Goal: Communication & Community: Answer question/provide support

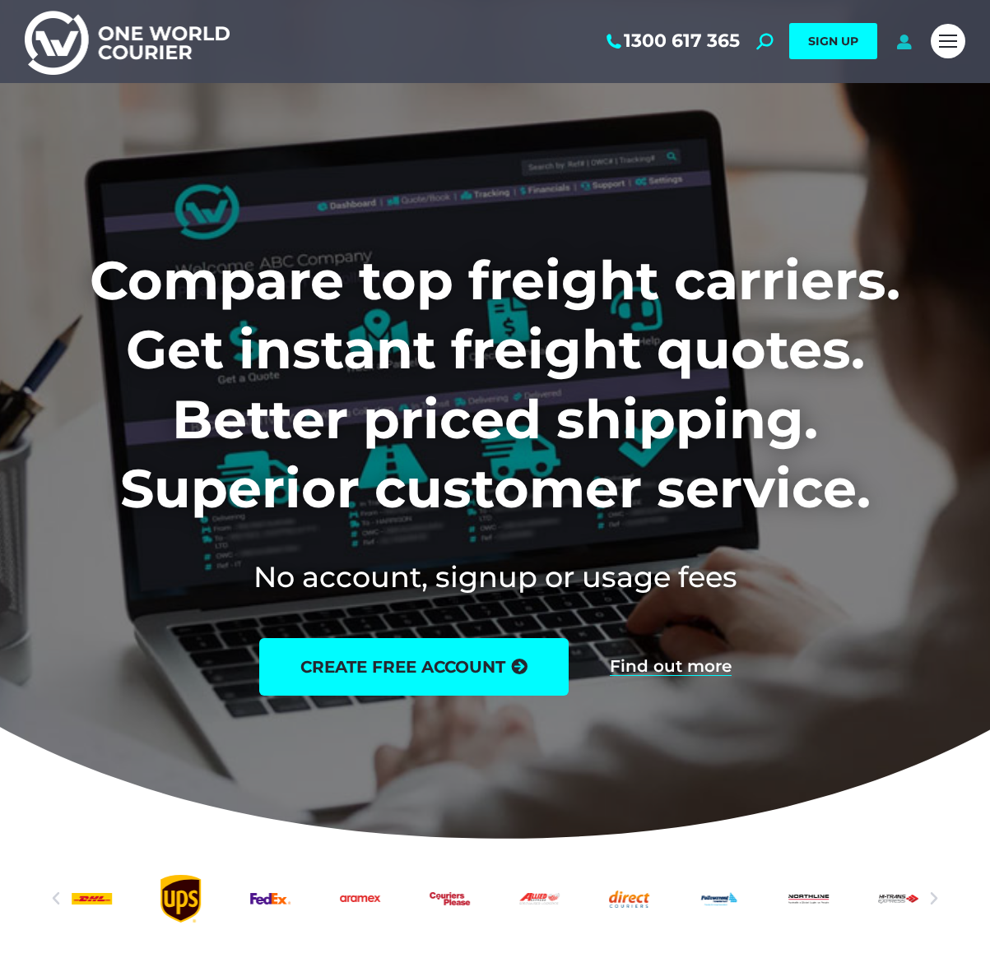
click at [909, 40] on icon at bounding box center [903, 41] width 21 height 16
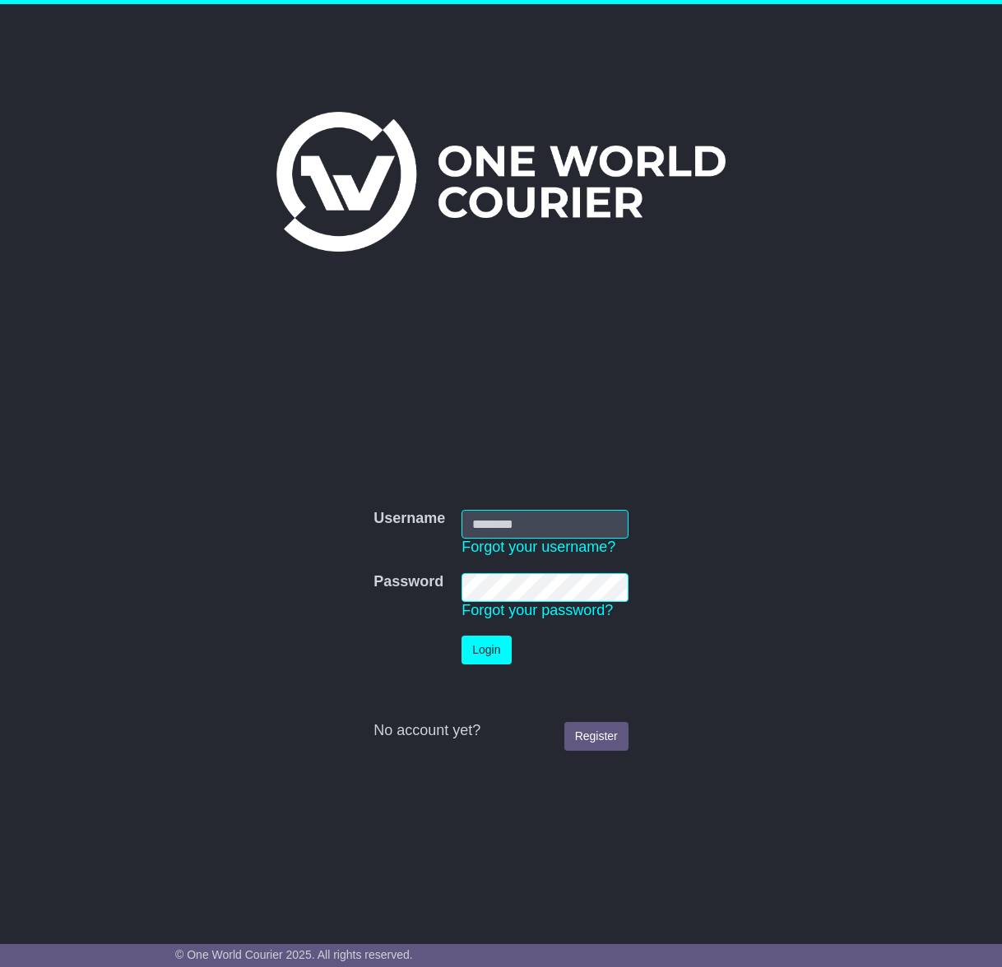
type input "**********"
click at [481, 655] on button "Login" at bounding box center [485, 650] width 49 height 29
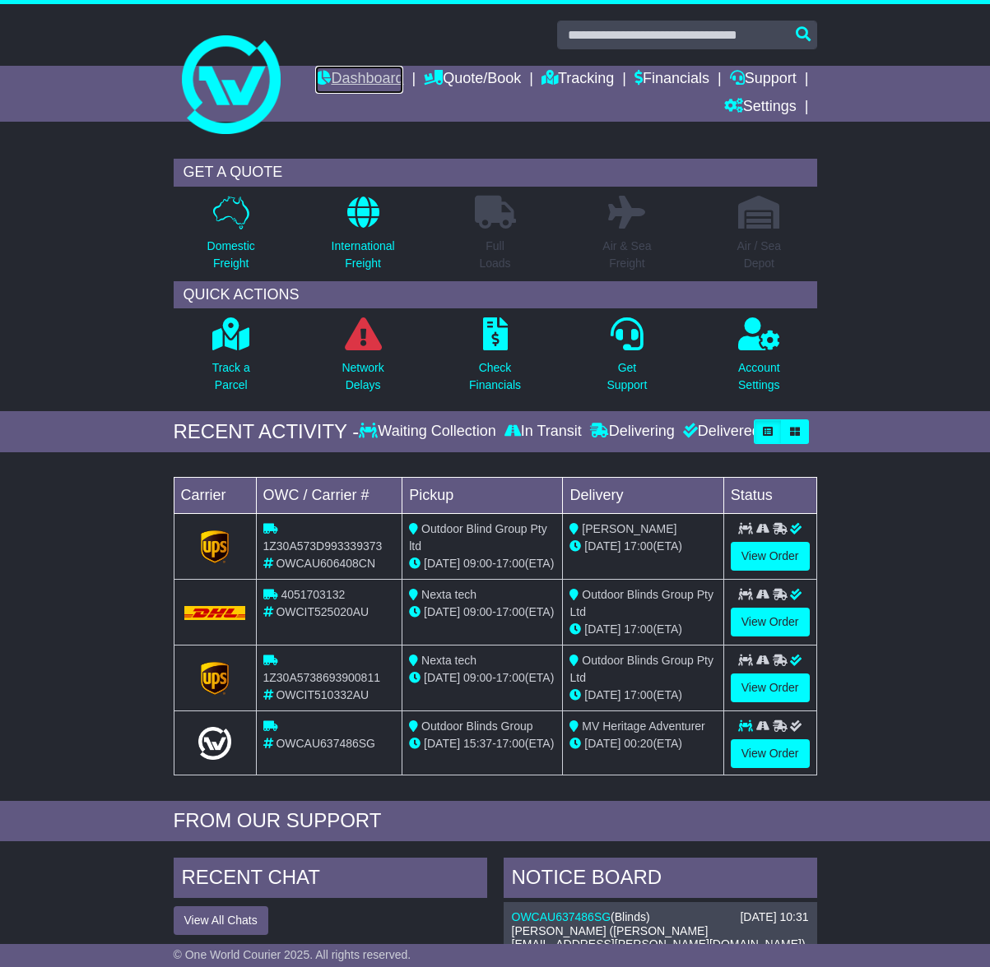
click at [403, 82] on link "Dashboard" at bounding box center [359, 80] width 88 height 28
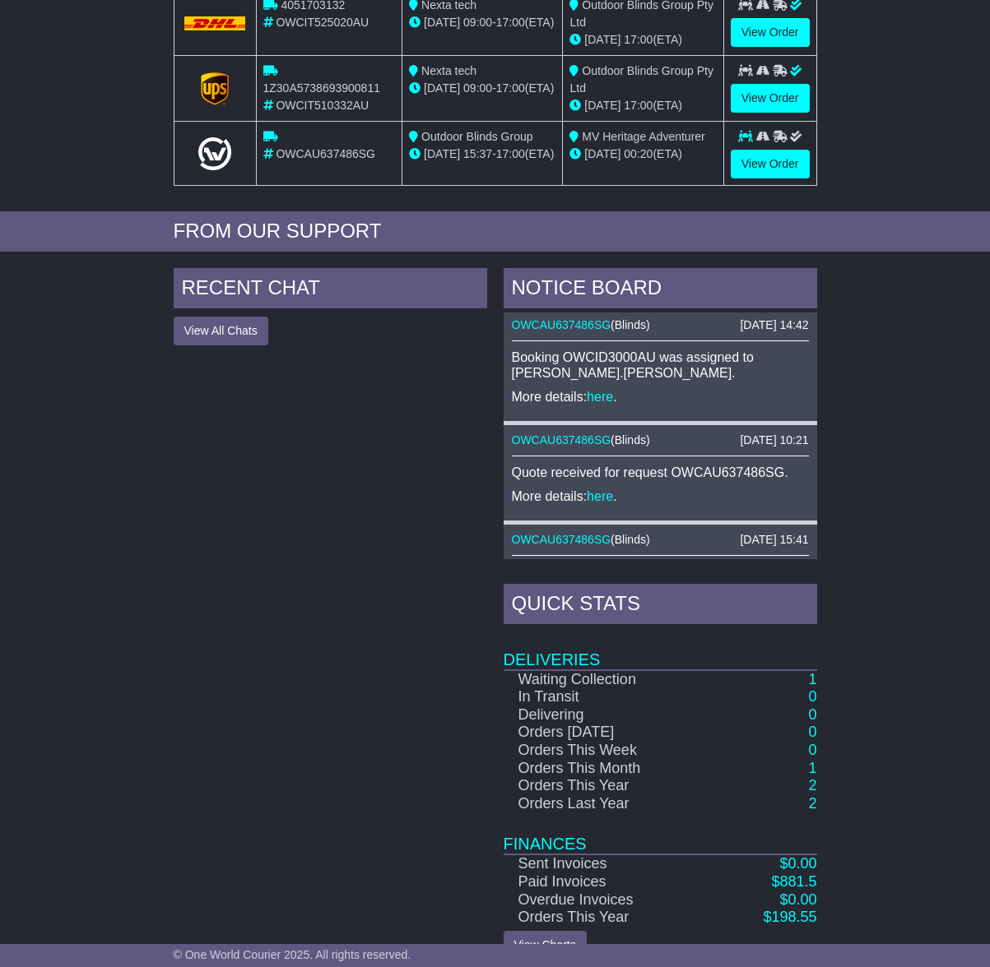
scroll to position [624, 0]
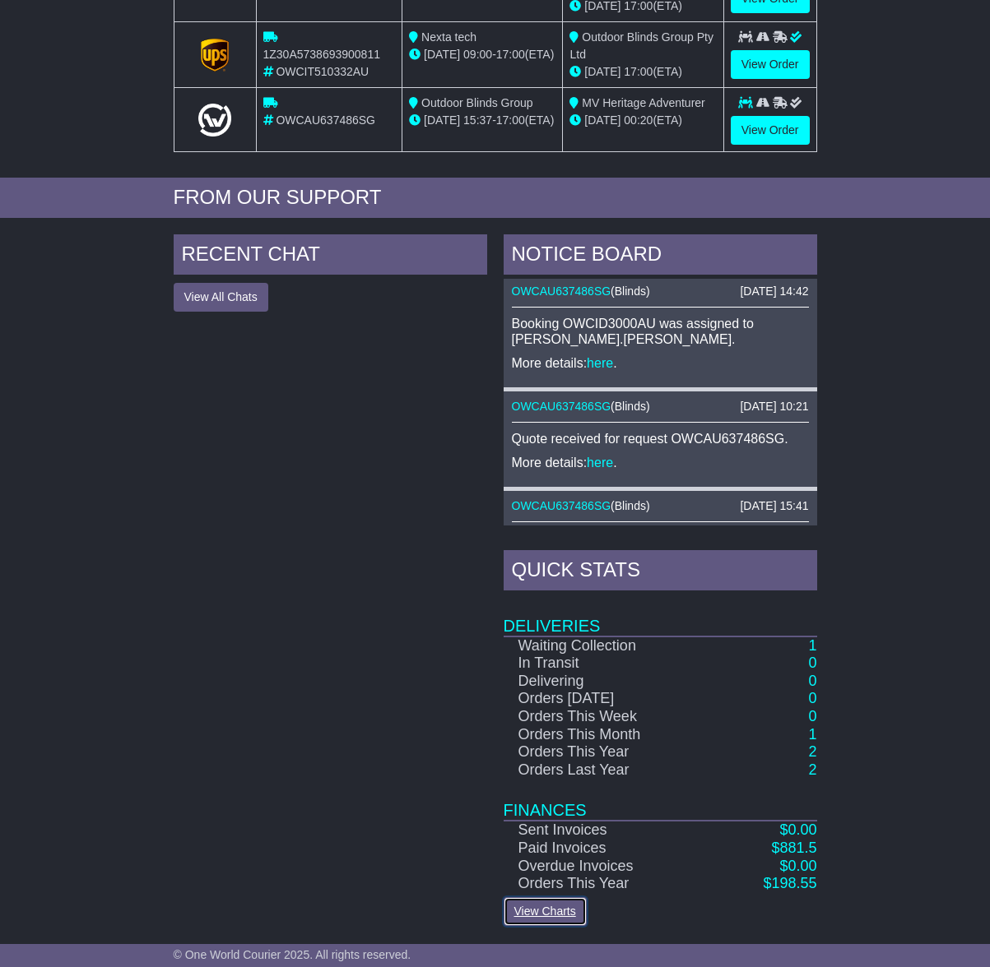
click at [554, 913] on link "View Charts" at bounding box center [544, 911] width 83 height 29
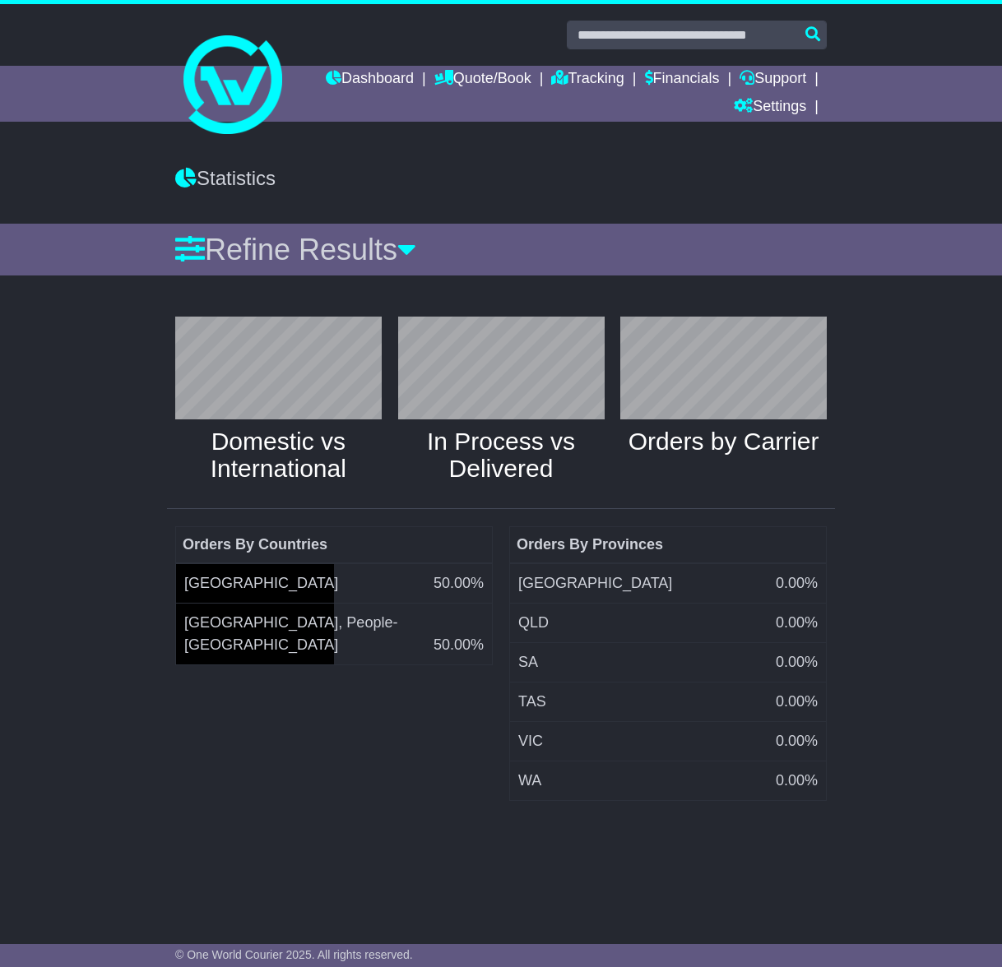
scroll to position [174, 223]
click at [243, 178] on div "Statistics" at bounding box center [501, 179] width 652 height 24
click at [490, 77] on link "Quote/Book" at bounding box center [482, 80] width 97 height 28
click at [485, 141] on link "Saved Quotes" at bounding box center [500, 144] width 130 height 18
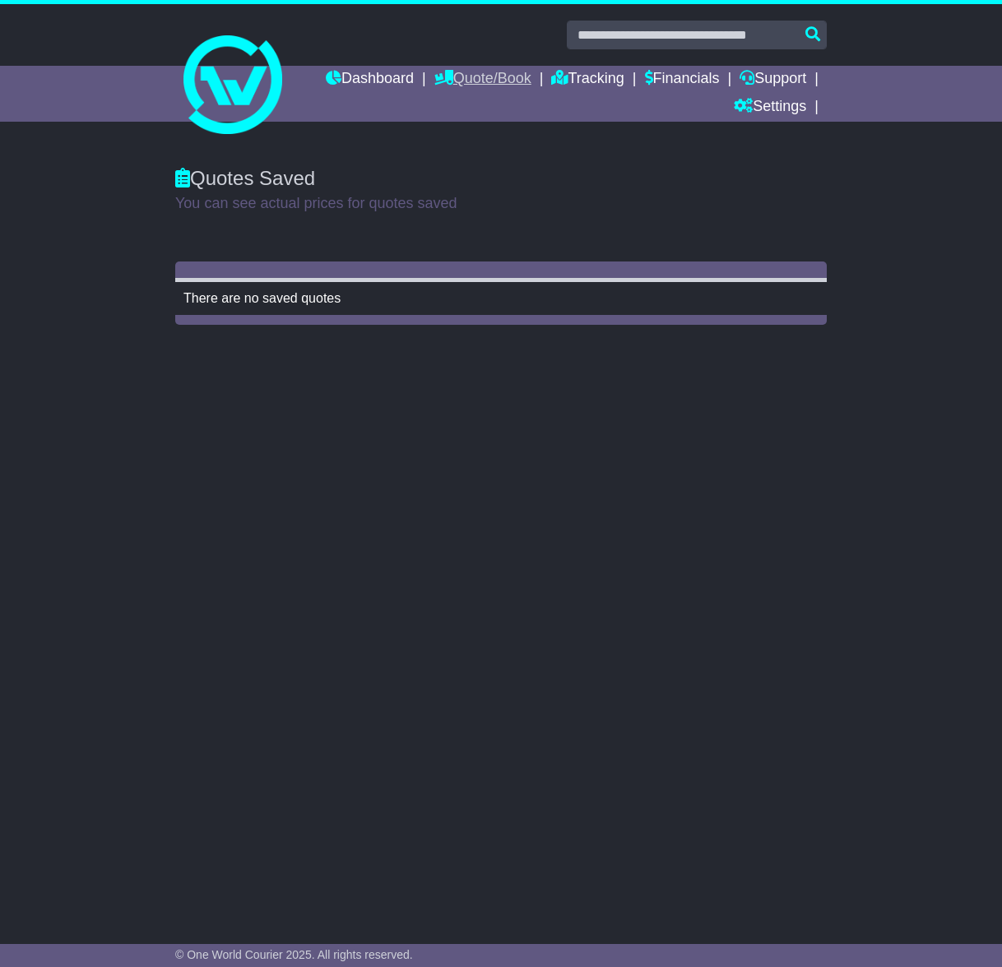
click at [482, 78] on link "Quote/Book" at bounding box center [482, 80] width 97 height 28
click at [457, 123] on link "International" at bounding box center [500, 126] width 130 height 18
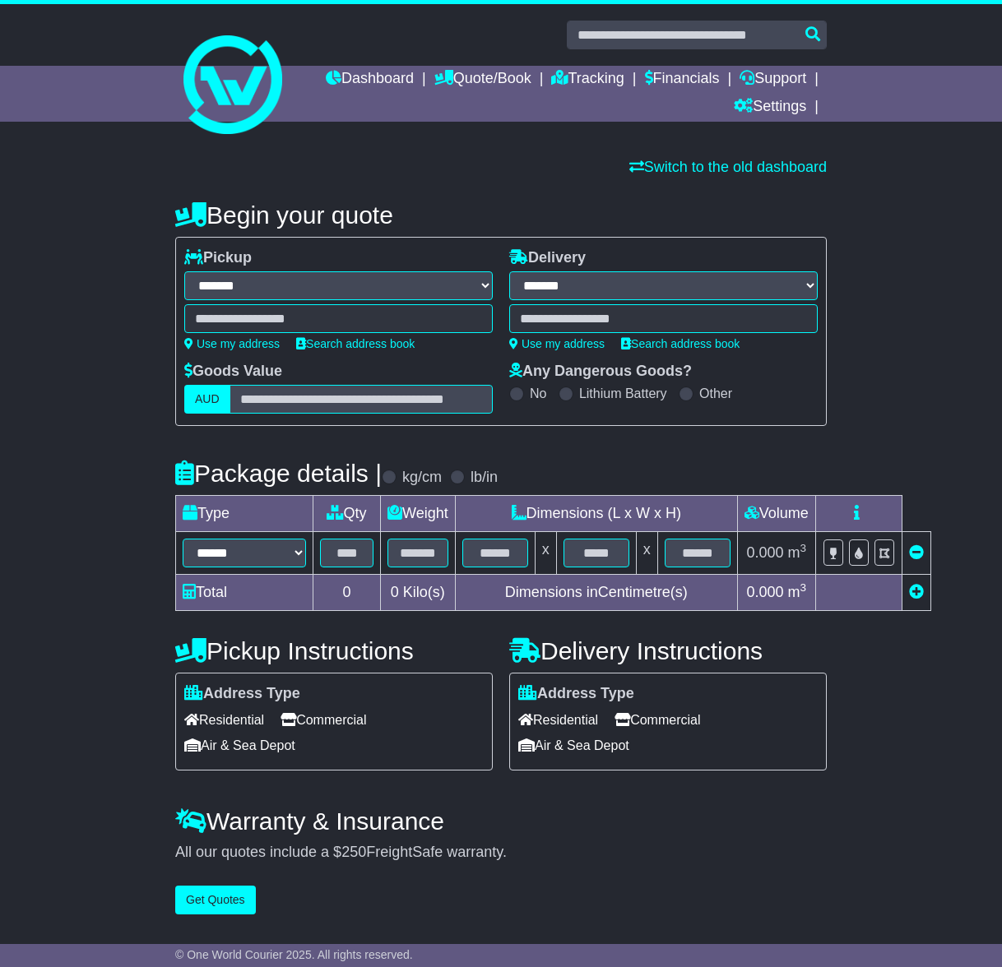
select select "**"
click at [781, 110] on link "Settings" at bounding box center [770, 108] width 72 height 28
click at [777, 79] on link "Support" at bounding box center [773, 80] width 67 height 28
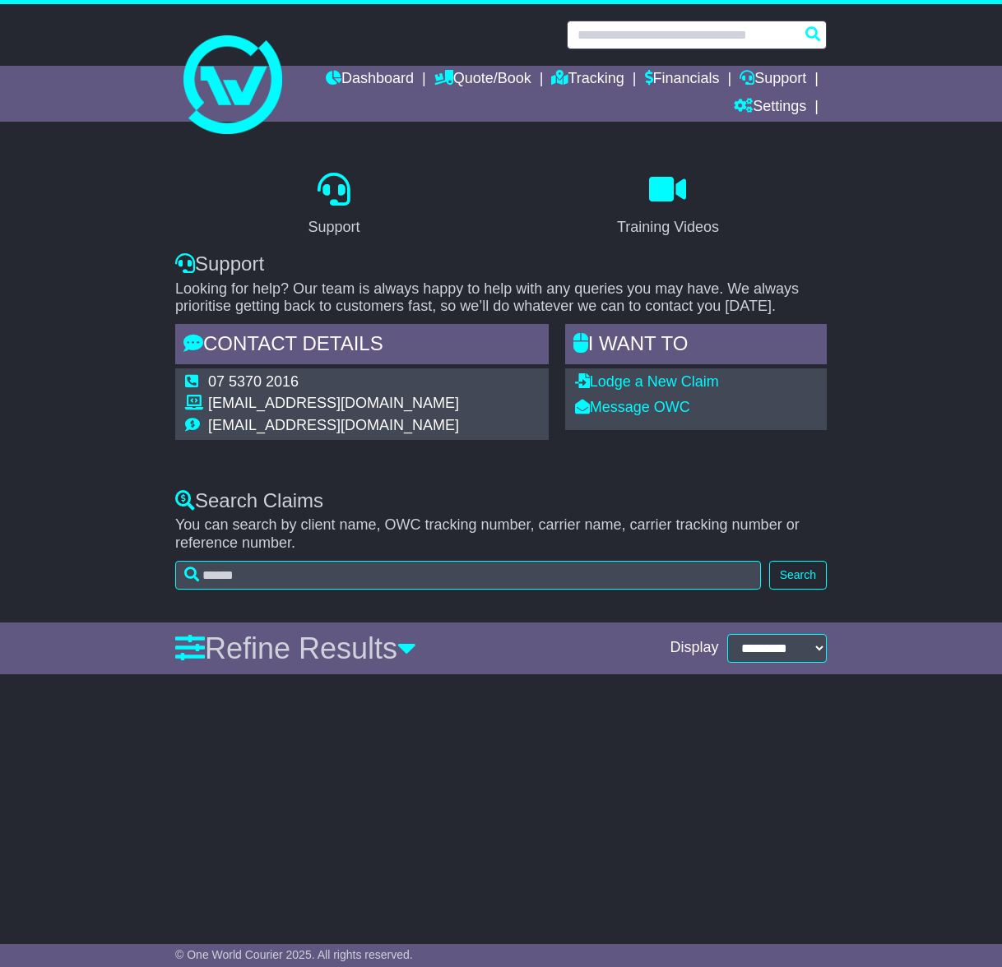
click at [654, 34] on input "text" at bounding box center [697, 35] width 260 height 29
click at [374, 77] on link "Dashboard" at bounding box center [370, 80] width 88 height 28
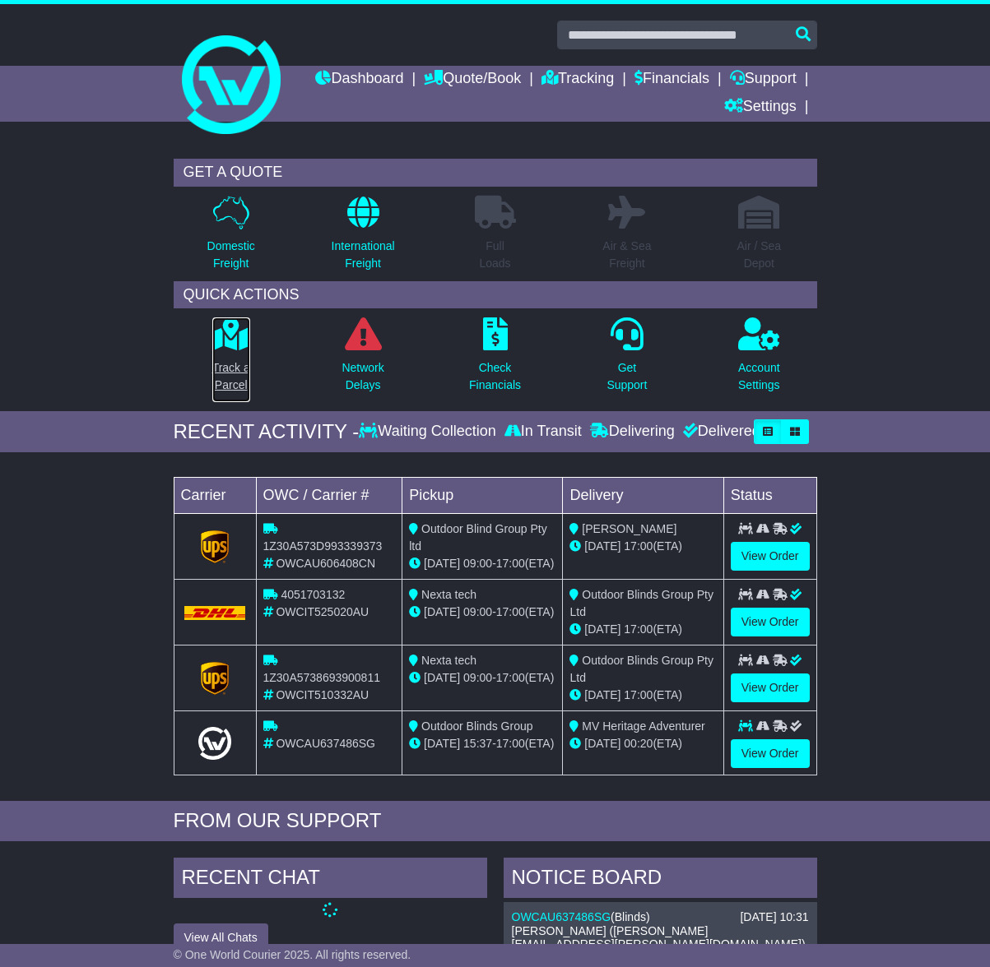
click at [231, 339] on icon at bounding box center [230, 334] width 37 height 33
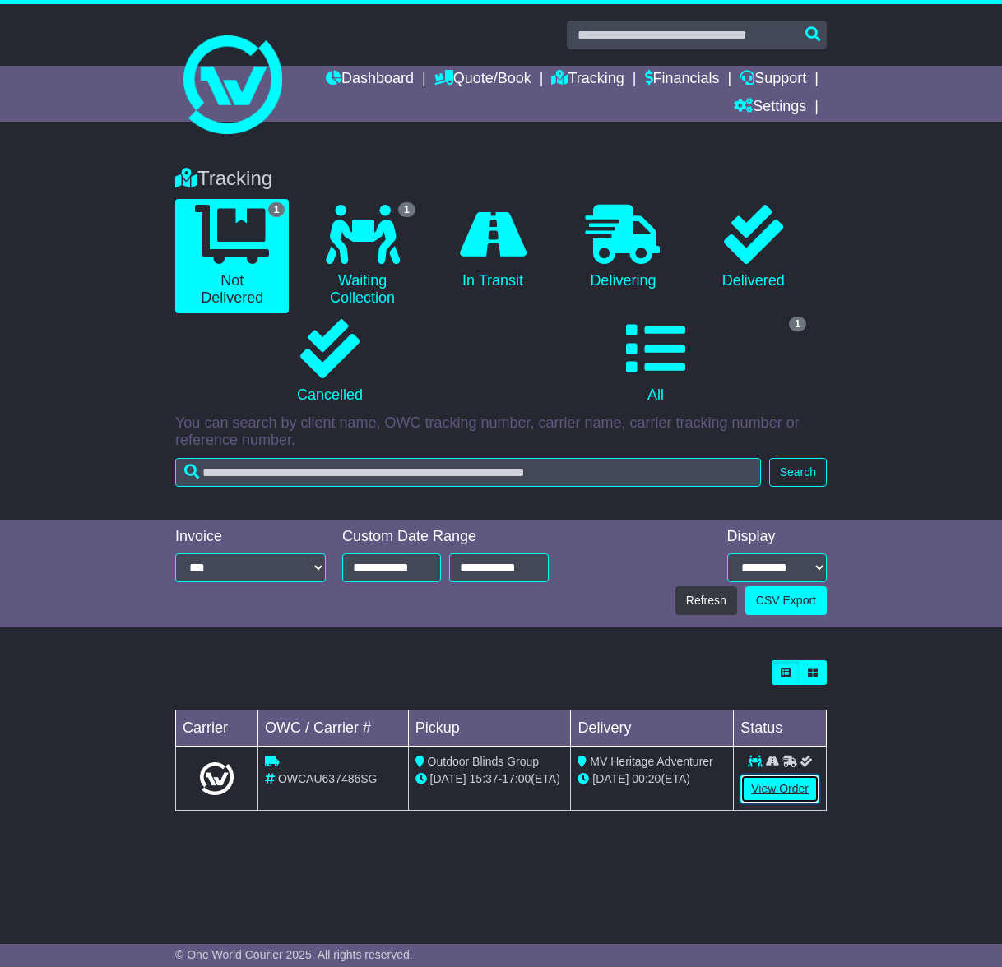
click at [759, 789] on link "View Order" at bounding box center [779, 789] width 79 height 29
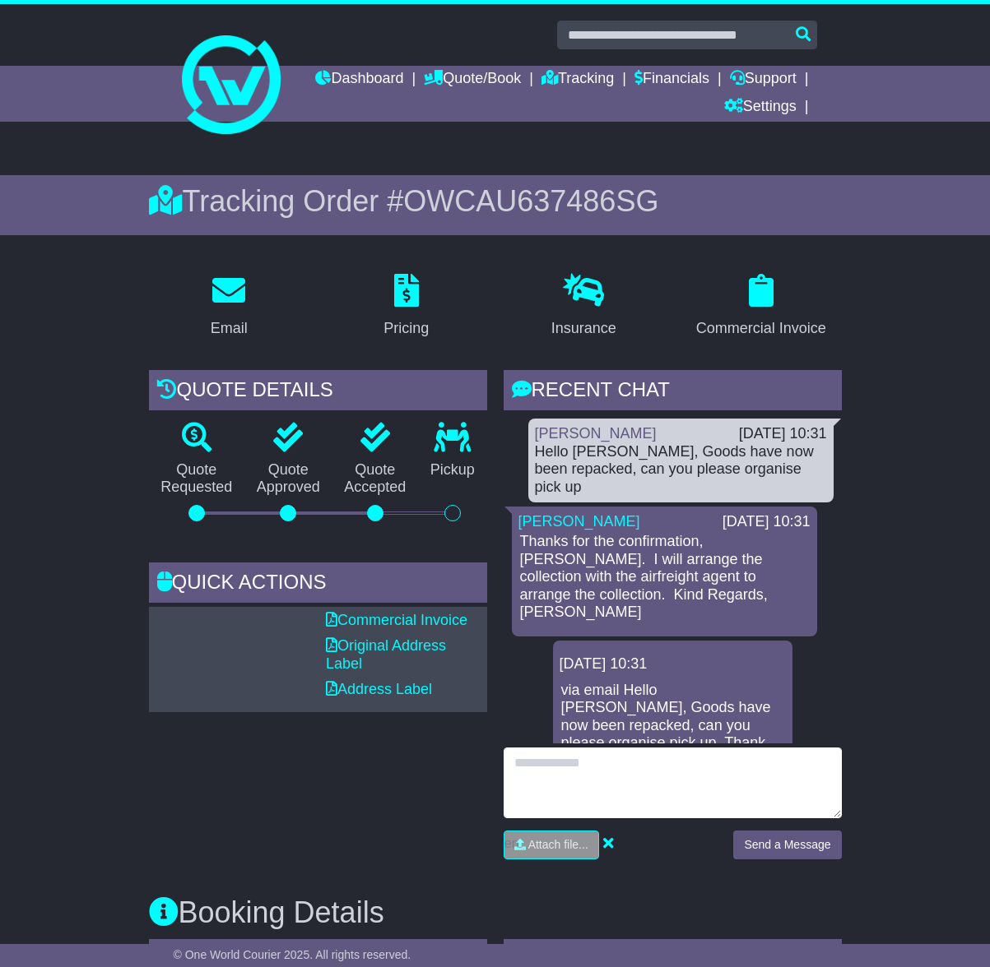
click at [610, 778] on textarea at bounding box center [672, 783] width 338 height 71
click at [613, 781] on textarea "**********" at bounding box center [672, 783] width 338 height 71
type textarea "**********"
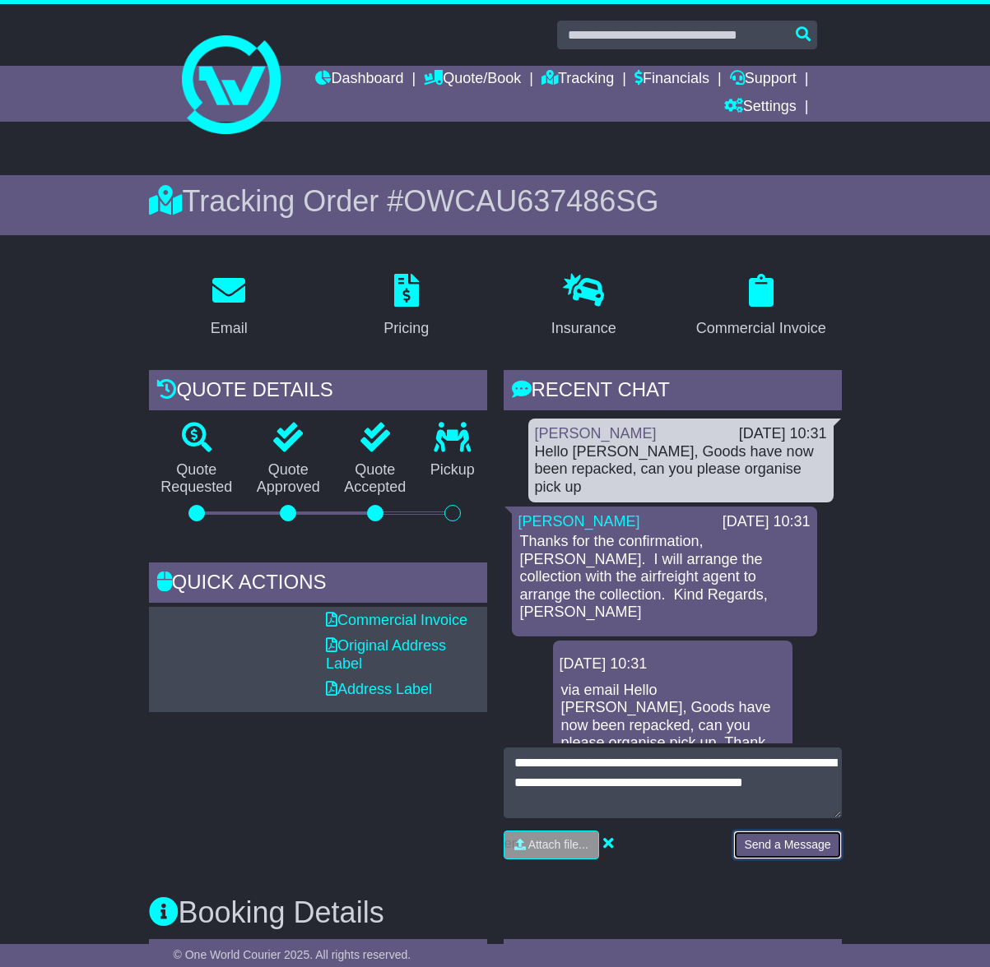
click at [797, 844] on button "Send a Message" at bounding box center [787, 845] width 108 height 29
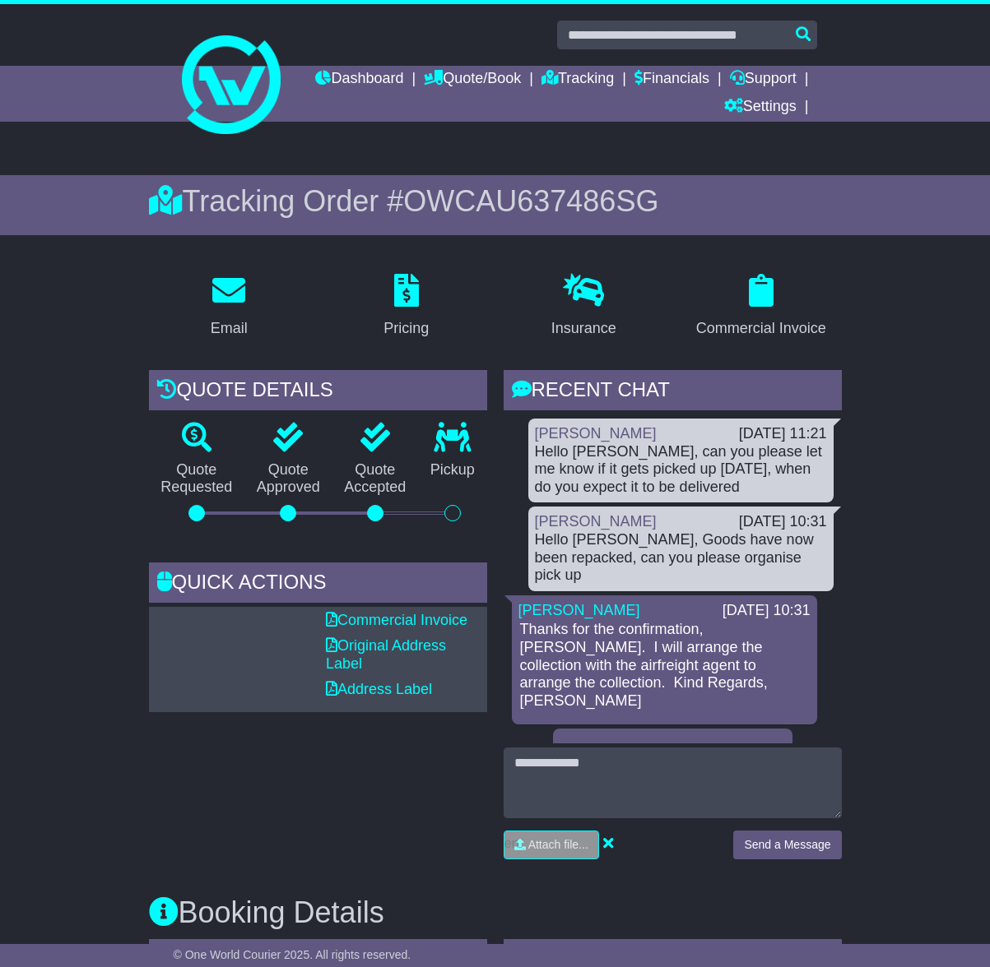
click at [316, 768] on div "Quote Details Quote Requested Quote Approved Quote Accepted Pickup Quick Action…" at bounding box center [318, 621] width 355 height 502
